Goal: Find specific page/section: Find specific page/section

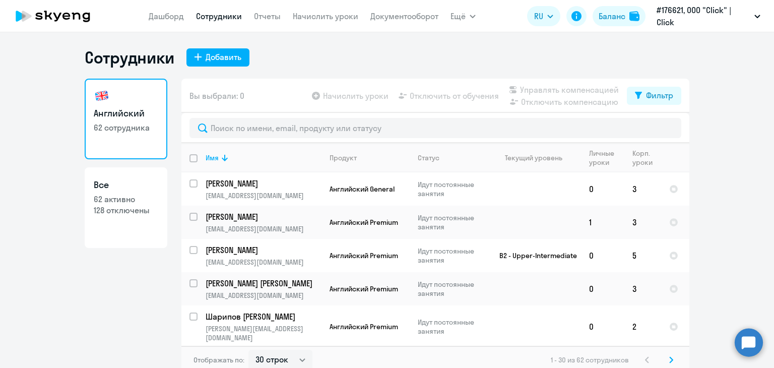
select select "30"
click at [278, 19] on link "Отчеты" at bounding box center [267, 16] width 27 height 10
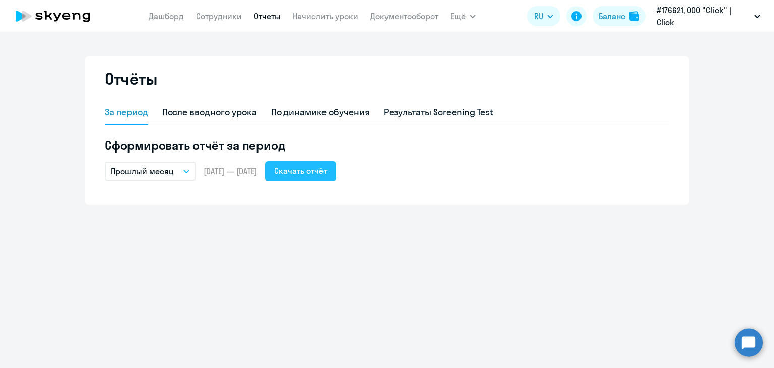
click at [327, 170] on div "Скачать отчёт" at bounding box center [300, 171] width 53 height 12
click at [221, 16] on link "Сотрудники" at bounding box center [219, 16] width 46 height 10
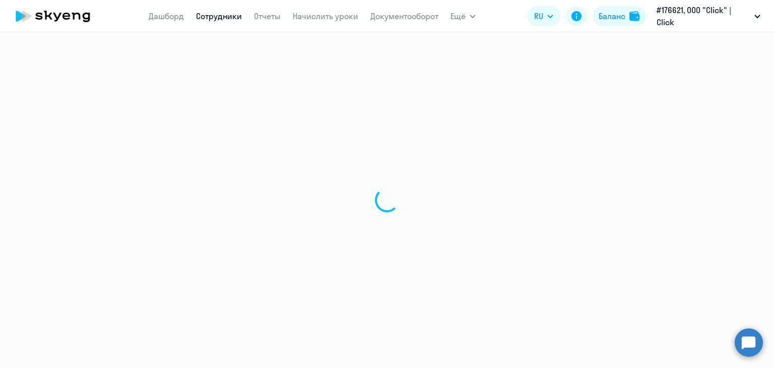
select select "30"
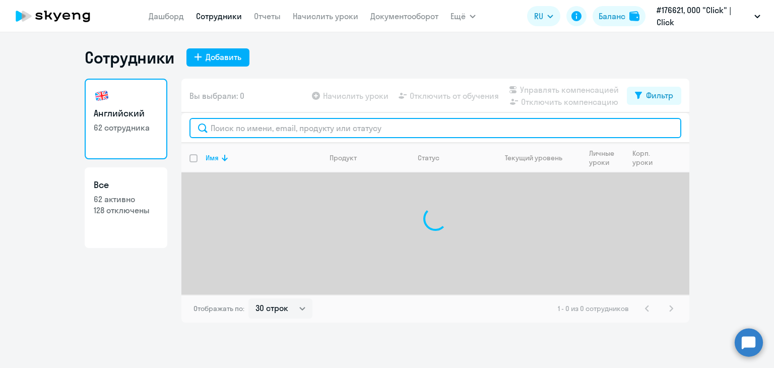
click at [335, 127] on input "text" at bounding box center [436, 128] width 492 height 20
type input "<"
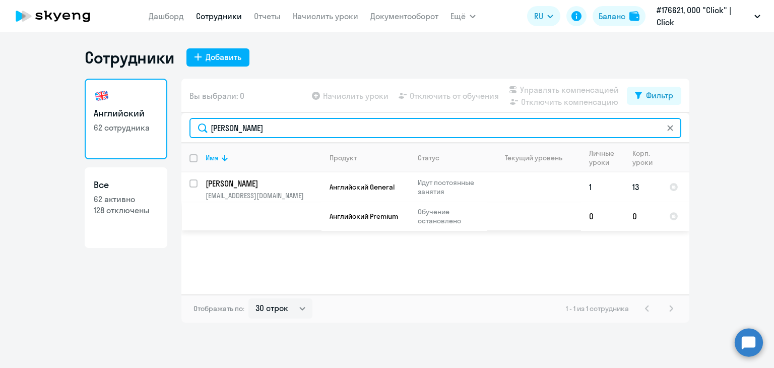
type input "[PERSON_NAME]"
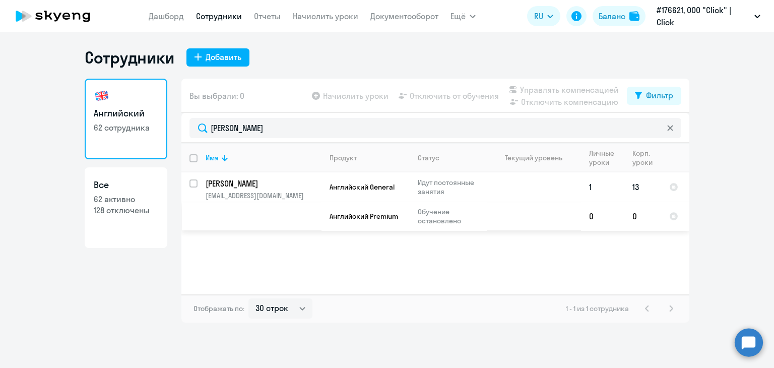
click at [635, 187] on td "13" at bounding box center [643, 186] width 37 height 29
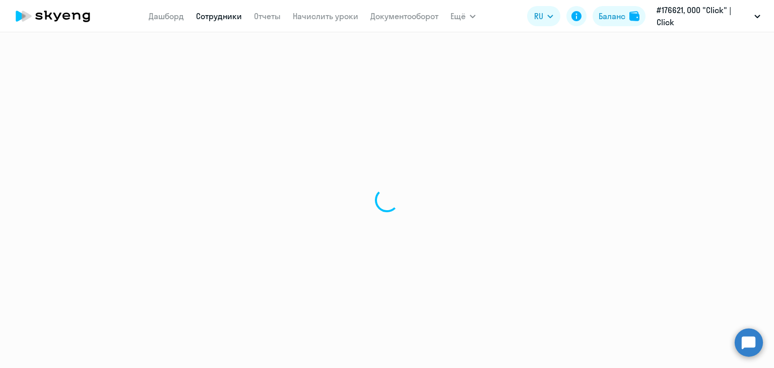
select select "english"
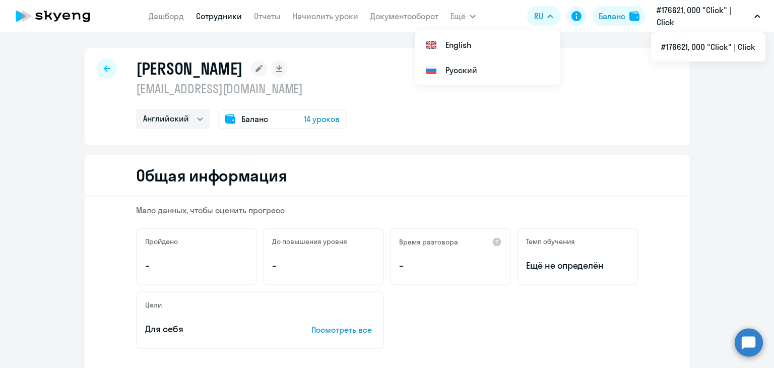
click at [107, 68] on div at bounding box center [107, 68] width 20 height 20
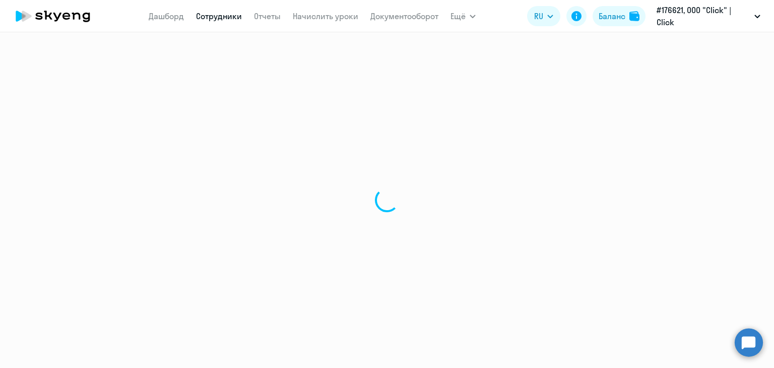
select select "30"
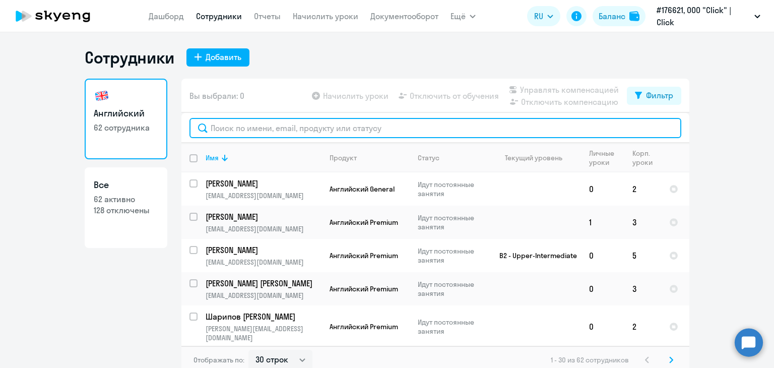
click at [345, 122] on input "text" at bounding box center [436, 128] width 492 height 20
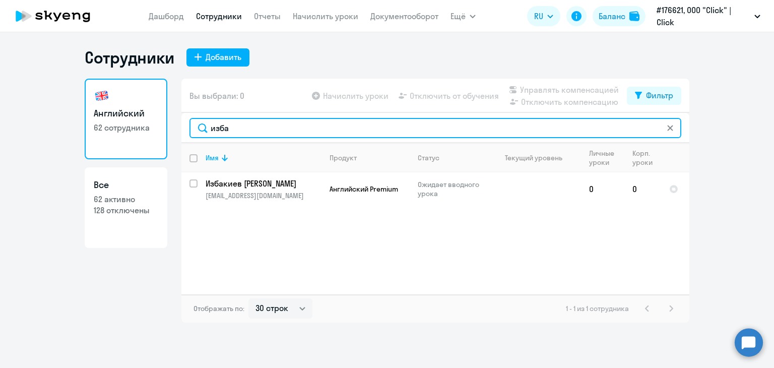
type input "изба"
